Goal: Task Accomplishment & Management: Use online tool/utility

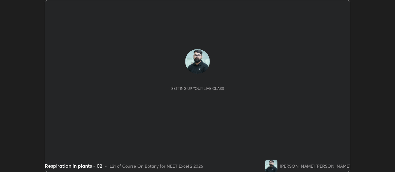
scroll to position [172, 394]
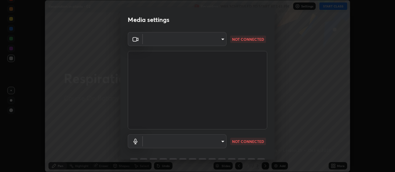
type input "communications"
click at [220, 39] on body "Erase all Respiration in plants - 02 Recording WAS SCHEDULED TO START AT 1:45 P…" at bounding box center [197, 86] width 395 height 172
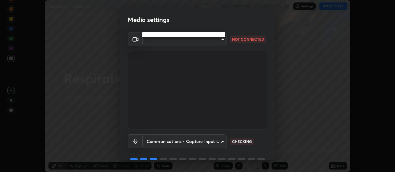
click at [204, 38] on div at bounding box center [197, 86] width 395 height 172
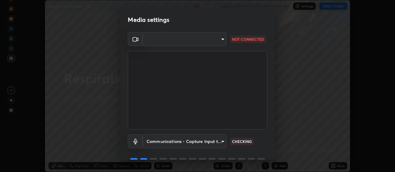
click at [208, 39] on body "Erase all Respiration in plants - 02 Recording WAS SCHEDULED TO START AT 1:45 P…" at bounding box center [197, 86] width 395 height 172
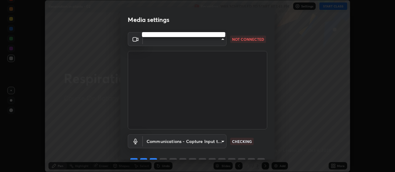
click at [210, 42] on div at bounding box center [197, 86] width 395 height 172
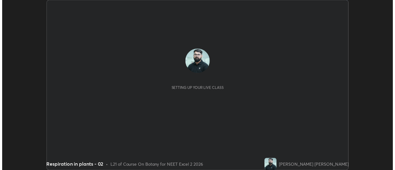
scroll to position [30667, 30442]
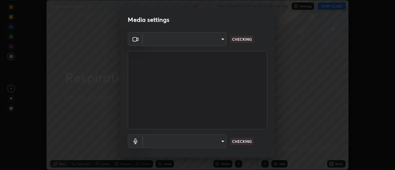
type input "a5cdc83613c3bae9a0318ea4cc03bb6affda8ba727544137782433a3cbd06d6b"
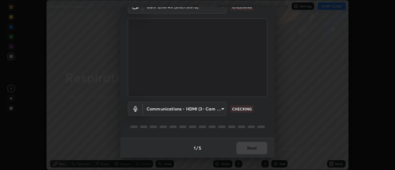
click at [186, 108] on body "Erase all Respiration in plants - 02 Recording WAS SCHEDULED TO START AT 1:45 P…" at bounding box center [197, 85] width 395 height 170
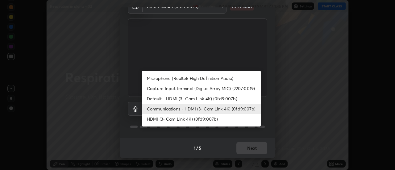
click at [183, 119] on li "HDMI (3- Cam Link 4K) (0fd9:007b)" at bounding box center [201, 119] width 119 height 10
type input "27ff7ea4bcab7c166599bc59855cb4a89d9f848e3ef646327d1c78b5180da64e"
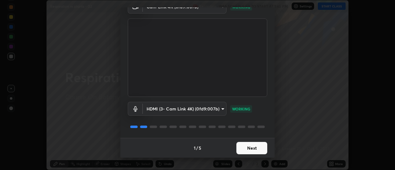
click at [249, 148] on button "Next" at bounding box center [251, 148] width 31 height 12
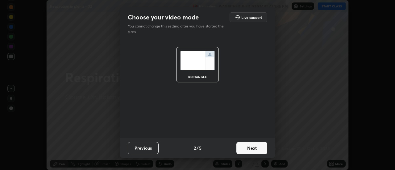
click at [251, 149] on button "Next" at bounding box center [251, 148] width 31 height 12
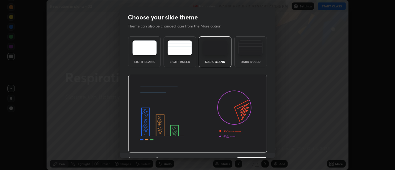
click at [251, 150] on img at bounding box center [197, 114] width 139 height 78
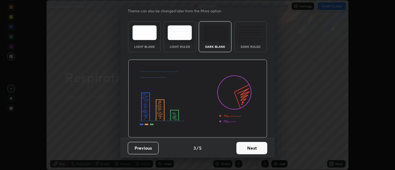
click at [251, 149] on button "Next" at bounding box center [251, 148] width 31 height 12
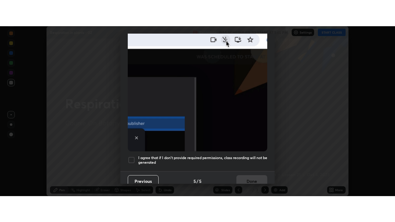
scroll to position [155, 0]
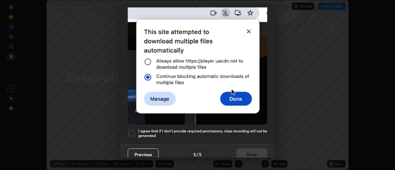
click at [249, 129] on h5 "I agree that if I don't provide required permissions, class recording will not …" at bounding box center [202, 134] width 129 height 10
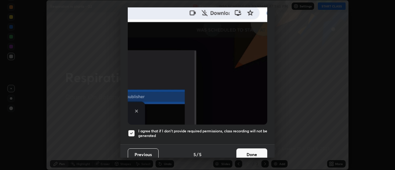
click at [247, 149] on button "Done" at bounding box center [251, 154] width 31 height 12
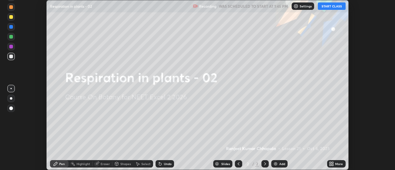
click at [329, 160] on div "More" at bounding box center [336, 163] width 19 height 7
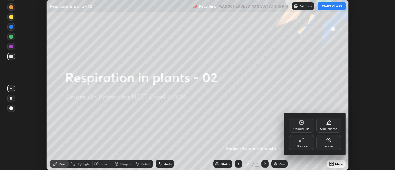
click at [296, 136] on div "Full screen" at bounding box center [301, 142] width 25 height 15
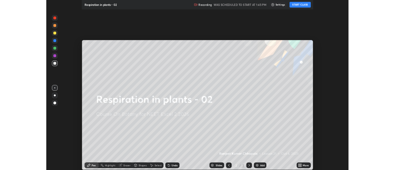
scroll to position [222, 395]
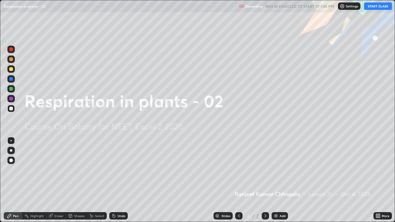
click at [378, 171] on icon at bounding box center [379, 215] width 2 height 2
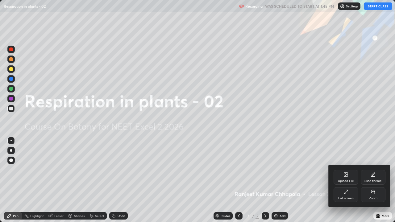
click at [345, 171] on icon at bounding box center [345, 174] width 1 height 1
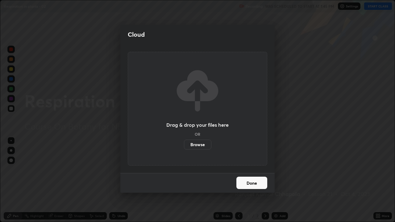
click at [202, 144] on label "Browse" at bounding box center [197, 145] width 27 height 10
click at [184, 144] on input "Browse" at bounding box center [184, 145] width 0 height 10
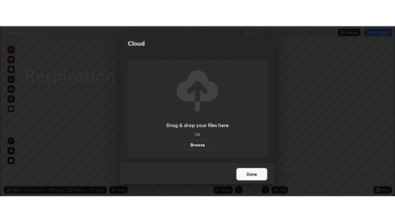
scroll to position [30667, 30442]
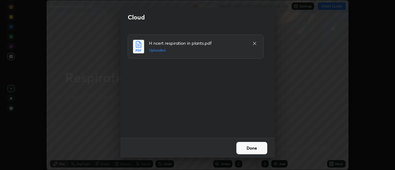
click at [248, 142] on button "Done" at bounding box center [251, 148] width 31 height 12
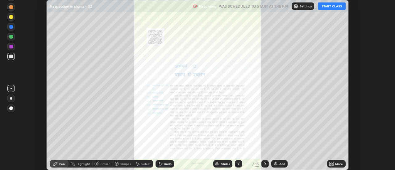
click at [329, 5] on button "START CLASS" at bounding box center [332, 5] width 28 height 7
click at [332, 164] on icon at bounding box center [333, 165] width 2 height 2
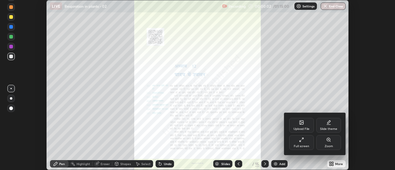
click at [303, 141] on icon at bounding box center [301, 139] width 5 height 5
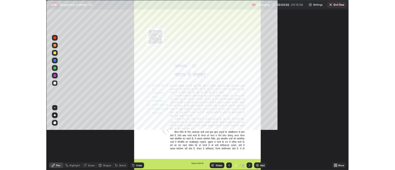
scroll to position [222, 395]
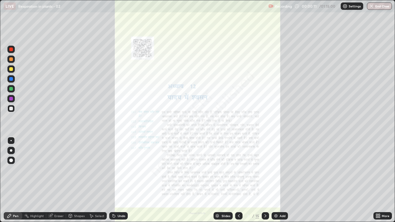
click at [265, 171] on icon at bounding box center [265, 215] width 5 height 5
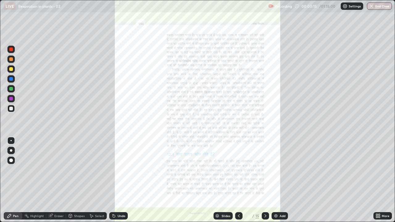
click at [238, 171] on icon at bounding box center [238, 215] width 5 height 5
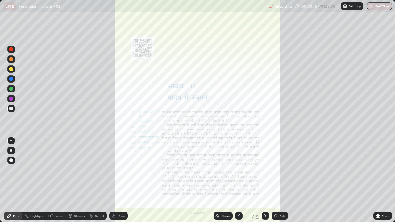
click at [238, 171] on icon at bounding box center [238, 215] width 5 height 5
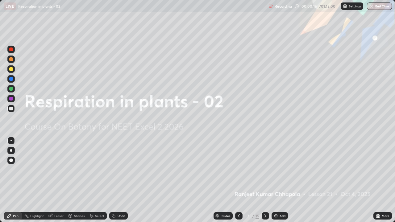
click at [265, 171] on icon at bounding box center [265, 215] width 5 height 5
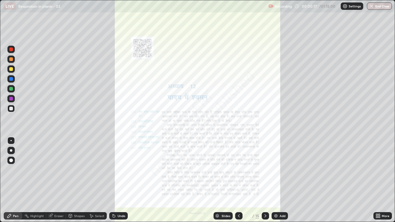
click at [379, 171] on icon at bounding box center [379, 217] width 2 height 2
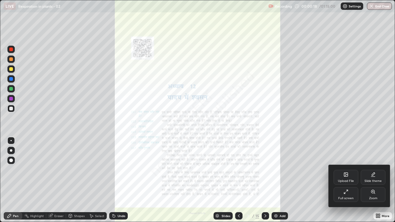
click at [376, 171] on div "Zoom" at bounding box center [372, 194] width 25 height 15
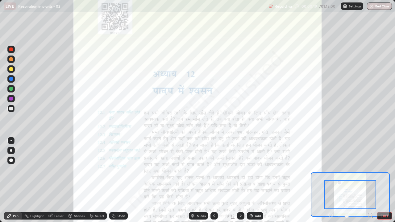
click at [370, 171] on icon at bounding box center [370, 215] width 2 height 0
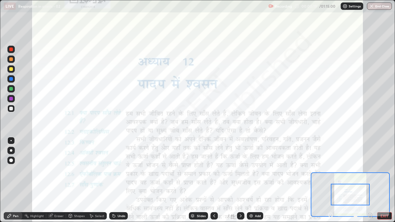
click at [369, 171] on icon at bounding box center [370, 215] width 6 height 6
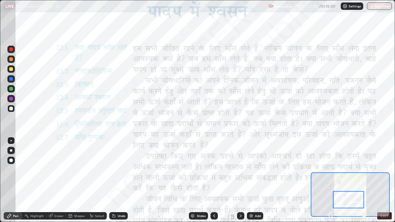
click at [12, 98] on div at bounding box center [11, 99] width 4 height 4
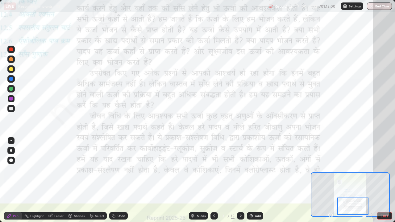
click at [240, 171] on icon at bounding box center [240, 215] width 5 height 5
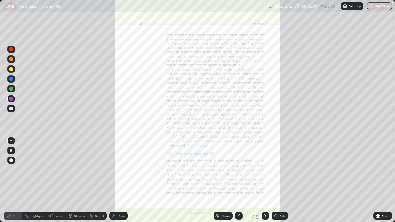
click at [381, 171] on div "More" at bounding box center [382, 215] width 19 height 7
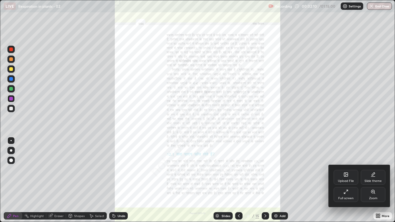
click at [372, 171] on div "Zoom" at bounding box center [373, 198] width 8 height 3
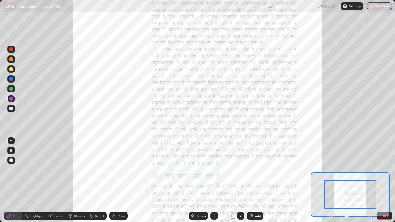
click at [370, 171] on icon at bounding box center [370, 215] width 2 height 0
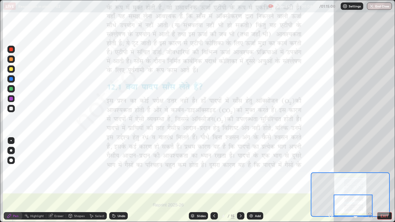
click at [382, 171] on button "EXIT" at bounding box center [384, 215] width 15 height 7
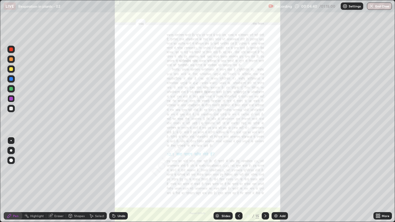
click at [377, 171] on icon at bounding box center [377, 215] width 5 height 5
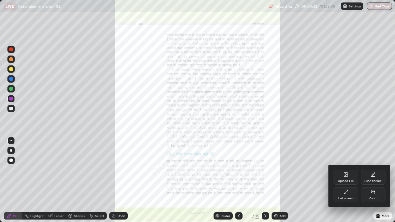
click at [350, 171] on div "Full screen" at bounding box center [345, 194] width 25 height 15
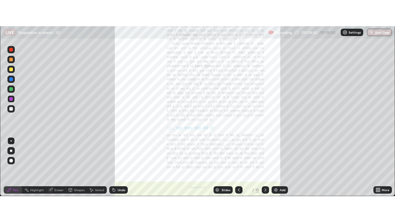
scroll to position [30667, 30442]
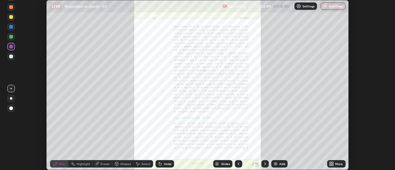
click at [366, 147] on div "Setting up your live class" at bounding box center [197, 85] width 395 height 170
click at [333, 165] on icon at bounding box center [333, 165] width 2 height 2
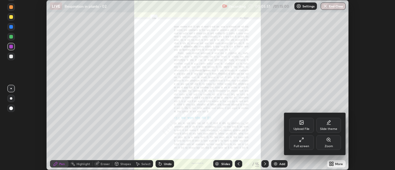
click at [304, 145] on div "Full screen" at bounding box center [301, 146] width 15 height 3
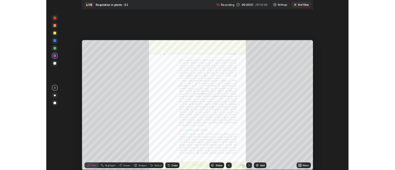
scroll to position [222, 395]
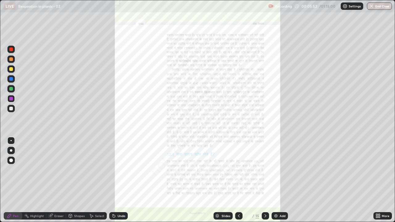
click at [379, 171] on icon at bounding box center [379, 217] width 2 height 2
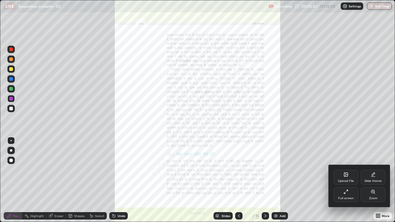
click at [373, 171] on icon at bounding box center [372, 191] width 5 height 5
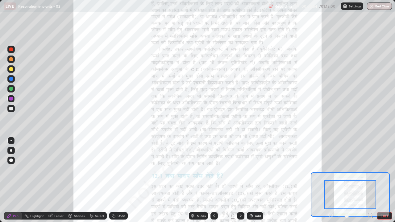
click at [370, 171] on icon at bounding box center [370, 215] width 2 height 0
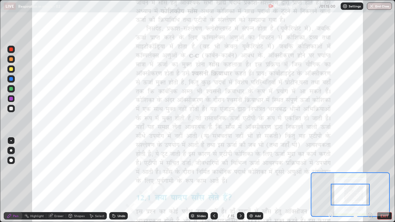
click at [370, 171] on icon at bounding box center [370, 215] width 0 height 2
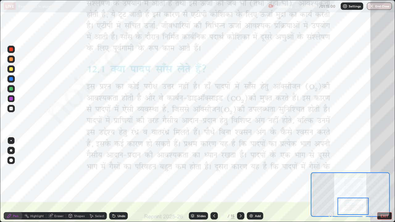
click at [27, 171] on circle at bounding box center [27, 214] width 1 height 1
click at [241, 171] on icon at bounding box center [240, 215] width 5 height 5
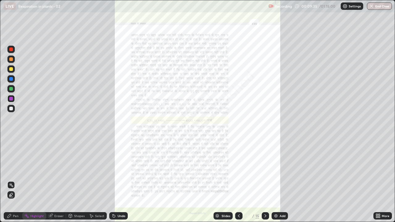
click at [379, 171] on icon at bounding box center [379, 217] width 2 height 2
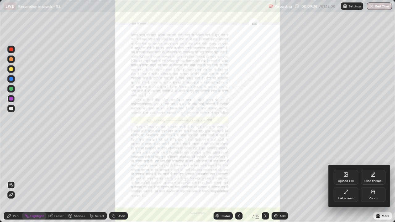
click at [377, 171] on div "Zoom" at bounding box center [372, 194] width 25 height 15
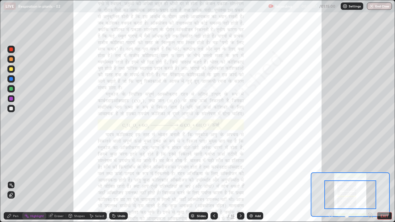
click at [370, 171] on icon at bounding box center [370, 215] width 0 height 2
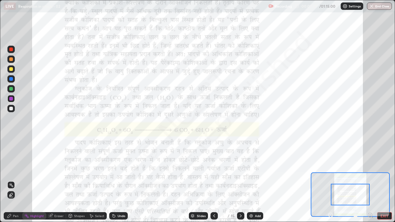
click at [370, 171] on icon at bounding box center [370, 215] width 0 height 2
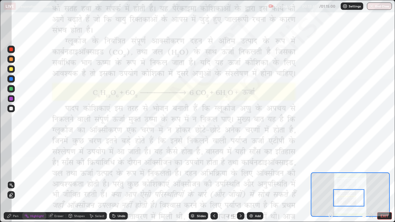
click at [15, 171] on div "Pen" at bounding box center [16, 215] width 6 height 3
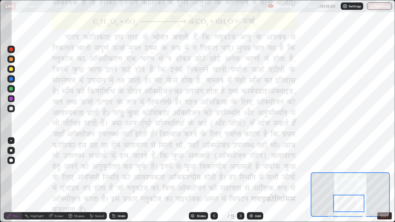
click at [117, 171] on div "Undo" at bounding box center [121, 215] width 8 height 3
click at [34, 171] on div "Highlight" at bounding box center [37, 215] width 14 height 3
click at [12, 171] on icon at bounding box center [11, 194] width 3 height 3
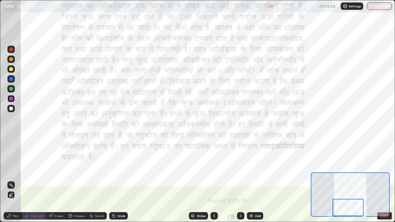
click at [10, 171] on icon at bounding box center [9, 215] width 5 height 5
click at [33, 171] on div "Highlight" at bounding box center [37, 215] width 14 height 3
click at [240, 171] on icon at bounding box center [240, 215] width 5 height 5
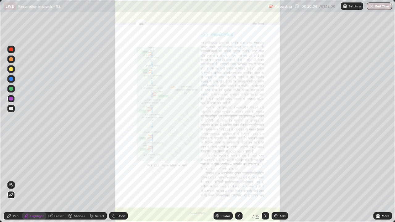
click at [379, 171] on icon at bounding box center [379, 217] width 2 height 2
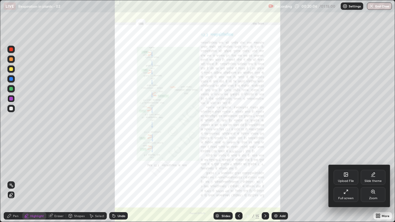
click at [372, 171] on div "Zoom" at bounding box center [372, 194] width 25 height 15
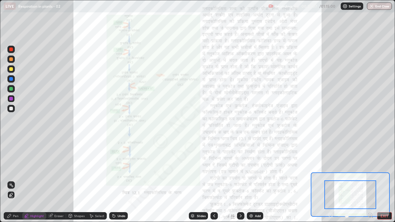
click at [370, 171] on icon at bounding box center [370, 215] width 6 height 6
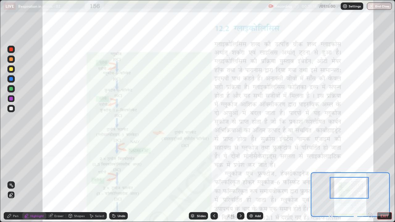
click at [16, 171] on div "Pen" at bounding box center [16, 215] width 6 height 3
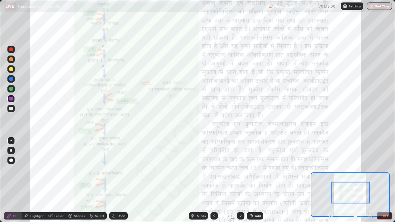
click at [123, 171] on div "Undo" at bounding box center [121, 215] width 8 height 3
click at [121, 171] on div "Undo" at bounding box center [121, 215] width 8 height 3
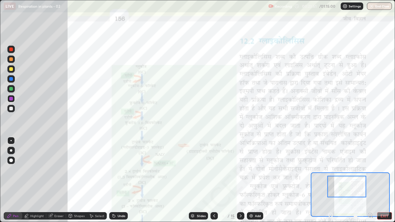
click at [370, 171] on icon at bounding box center [370, 215] width 2 height 0
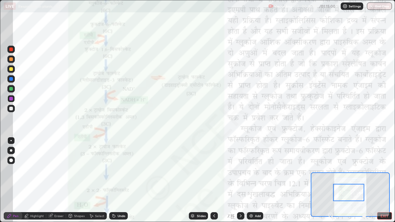
click at [370, 171] on div at bounding box center [350, 215] width 46 height 7
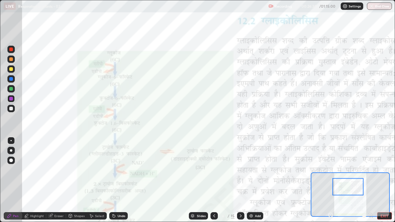
click at [10, 49] on div at bounding box center [11, 49] width 4 height 4
click at [115, 171] on div "Undo" at bounding box center [118, 215] width 19 height 7
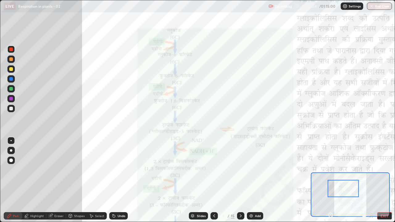
click at [94, 171] on div "Select" at bounding box center [97, 215] width 20 height 7
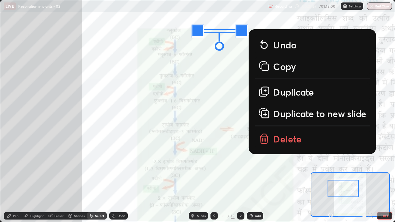
click at [284, 93] on p "Duplicate" at bounding box center [293, 91] width 41 height 12
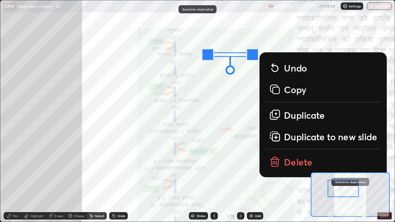
click at [225, 89] on div "0 ° Undo Copy Duplicate Duplicate to new slide Delete" at bounding box center [288, 189] width 985 height 554
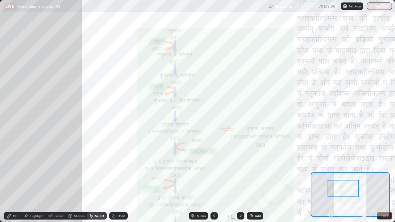
click at [15, 171] on div "Pen" at bounding box center [16, 215] width 6 height 3
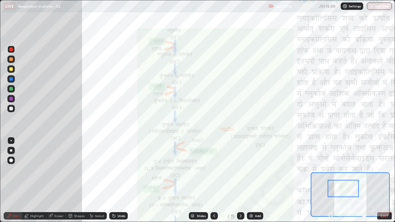
click at [11, 69] on div at bounding box center [11, 69] width 4 height 4
click at [12, 79] on div at bounding box center [11, 79] width 4 height 4
click at [96, 171] on div "Select" at bounding box center [99, 215] width 9 height 3
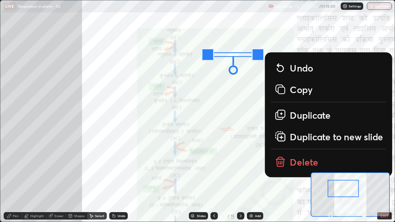
click at [299, 115] on p "Duplicate" at bounding box center [310, 115] width 41 height 12
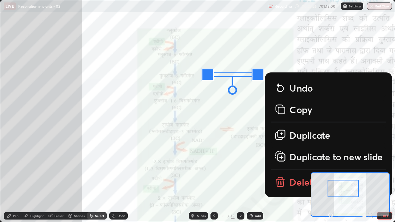
click at [220, 97] on div "0 ° Undo Copy Duplicate Duplicate to new slide Delete" at bounding box center [288, 189] width 985 height 554
click at [300, 138] on p "Duplicate" at bounding box center [309, 135] width 41 height 12
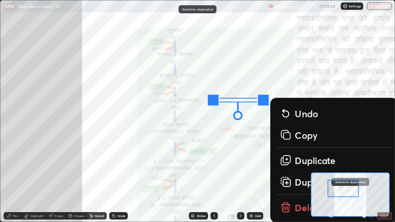
click at [212, 115] on div "0 ° Undo Copy Duplicate Duplicate to new slide Delete" at bounding box center [288, 189] width 985 height 554
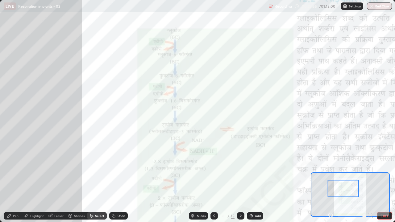
click at [12, 171] on div "Pen" at bounding box center [13, 215] width 19 height 7
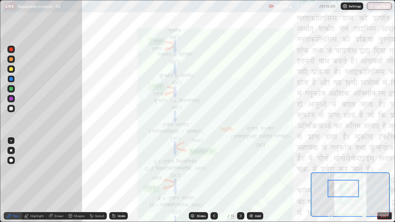
click at [12, 99] on div at bounding box center [11, 99] width 4 height 4
click at [11, 49] on div at bounding box center [11, 49] width 4 height 4
click at [11, 80] on div at bounding box center [11, 79] width 4 height 4
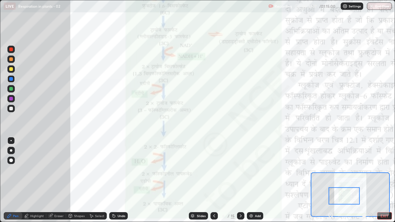
click at [14, 50] on div at bounding box center [10, 49] width 7 height 7
click at [12, 80] on div at bounding box center [11, 79] width 4 height 4
click at [10, 51] on div at bounding box center [11, 49] width 4 height 4
click at [11, 79] on div at bounding box center [11, 79] width 4 height 4
click at [13, 47] on div at bounding box center [10, 49] width 7 height 7
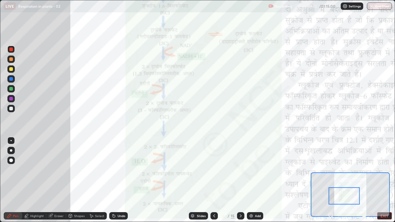
click at [14, 76] on div at bounding box center [10, 79] width 7 height 10
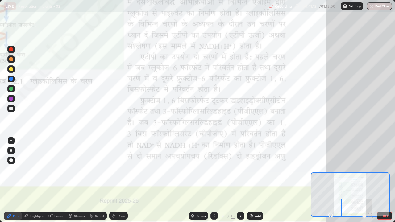
click at [331, 171] on icon at bounding box center [330, 215] width 6 height 6
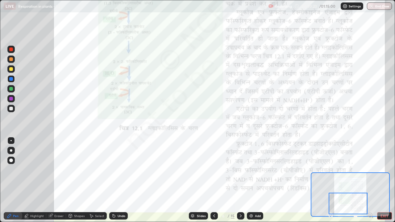
click at [240, 171] on icon at bounding box center [240, 215] width 5 height 5
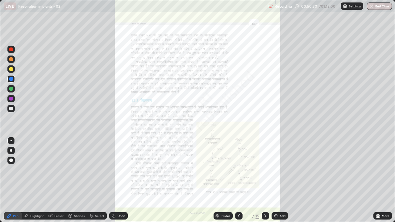
click at [377, 171] on icon at bounding box center [377, 217] width 2 height 2
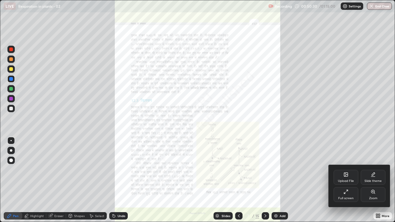
click at [375, 171] on div "Zoom" at bounding box center [373, 198] width 8 height 3
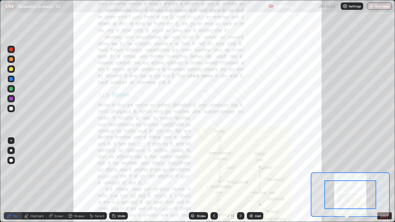
click at [370, 171] on icon at bounding box center [370, 215] width 2 height 0
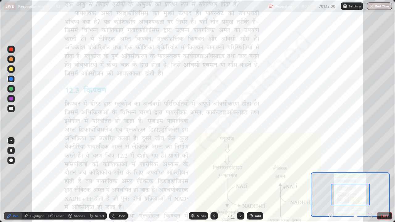
click at [369, 171] on icon at bounding box center [370, 215] width 6 height 6
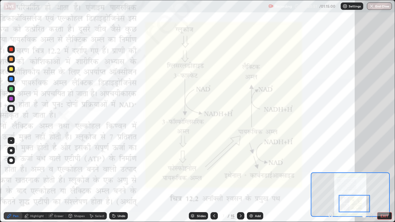
click at [120, 171] on div "Undo" at bounding box center [121, 215] width 8 height 3
click at [36, 171] on div "Highlight" at bounding box center [37, 215] width 14 height 3
click at [11, 171] on icon at bounding box center [11, 194] width 5 height 5
click at [14, 171] on div "Pen" at bounding box center [16, 215] width 6 height 3
click at [243, 171] on div at bounding box center [240, 215] width 7 height 7
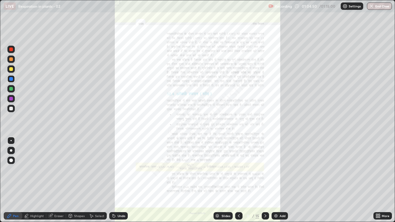
click at [379, 171] on icon at bounding box center [379, 217] width 2 height 2
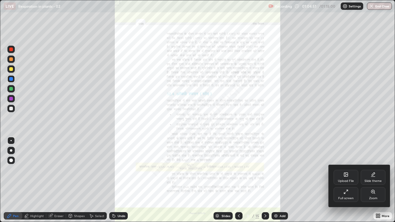
click at [377, 171] on div "Zoom" at bounding box center [372, 194] width 25 height 15
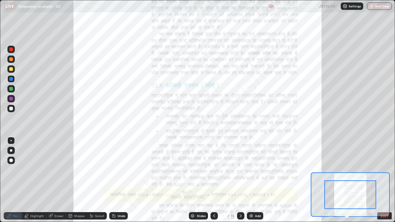
click at [370, 171] on icon at bounding box center [370, 215] width 0 height 2
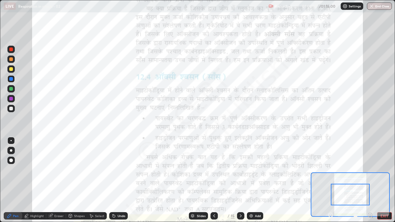
click at [370, 171] on icon at bounding box center [370, 215] width 2 height 0
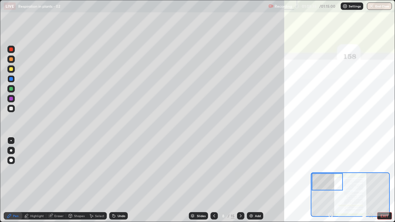
click at [120, 171] on div "Undo" at bounding box center [121, 215] width 8 height 3
click at [117, 171] on div "Undo" at bounding box center [121, 215] width 8 height 3
click at [119, 171] on div "Undo" at bounding box center [121, 215] width 8 height 3
click at [8, 48] on div at bounding box center [10, 49] width 7 height 7
click at [141, 10] on div "LIVE Respiration in plants - 02" at bounding box center [135, 6] width 262 height 12
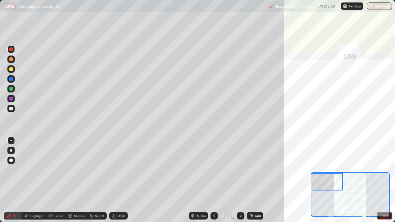
click at [116, 171] on div "Undo" at bounding box center [118, 215] width 19 height 7
click at [113, 171] on icon at bounding box center [114, 216] width 2 height 2
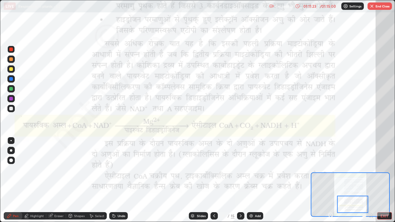
click at [347, 171] on div at bounding box center [352, 204] width 31 height 17
click at [241, 171] on icon at bounding box center [240, 215] width 5 height 5
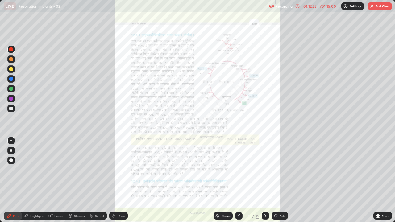
click at [382, 8] on button "End Class" at bounding box center [379, 5] width 24 height 7
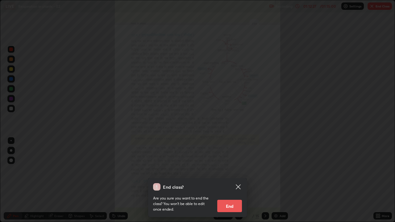
click at [230, 171] on button "End" at bounding box center [229, 206] width 25 height 12
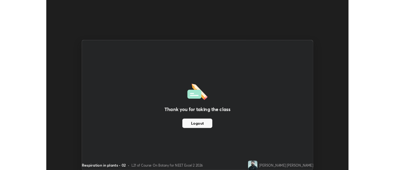
scroll to position [30667, 30442]
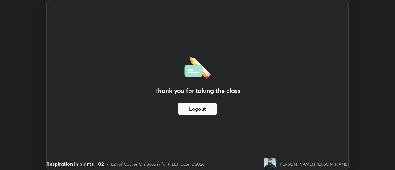
click at [177, 41] on div "Thank you for taking the class Logout" at bounding box center [198, 84] width 302 height 169
